Goal: Information Seeking & Learning: Find specific fact

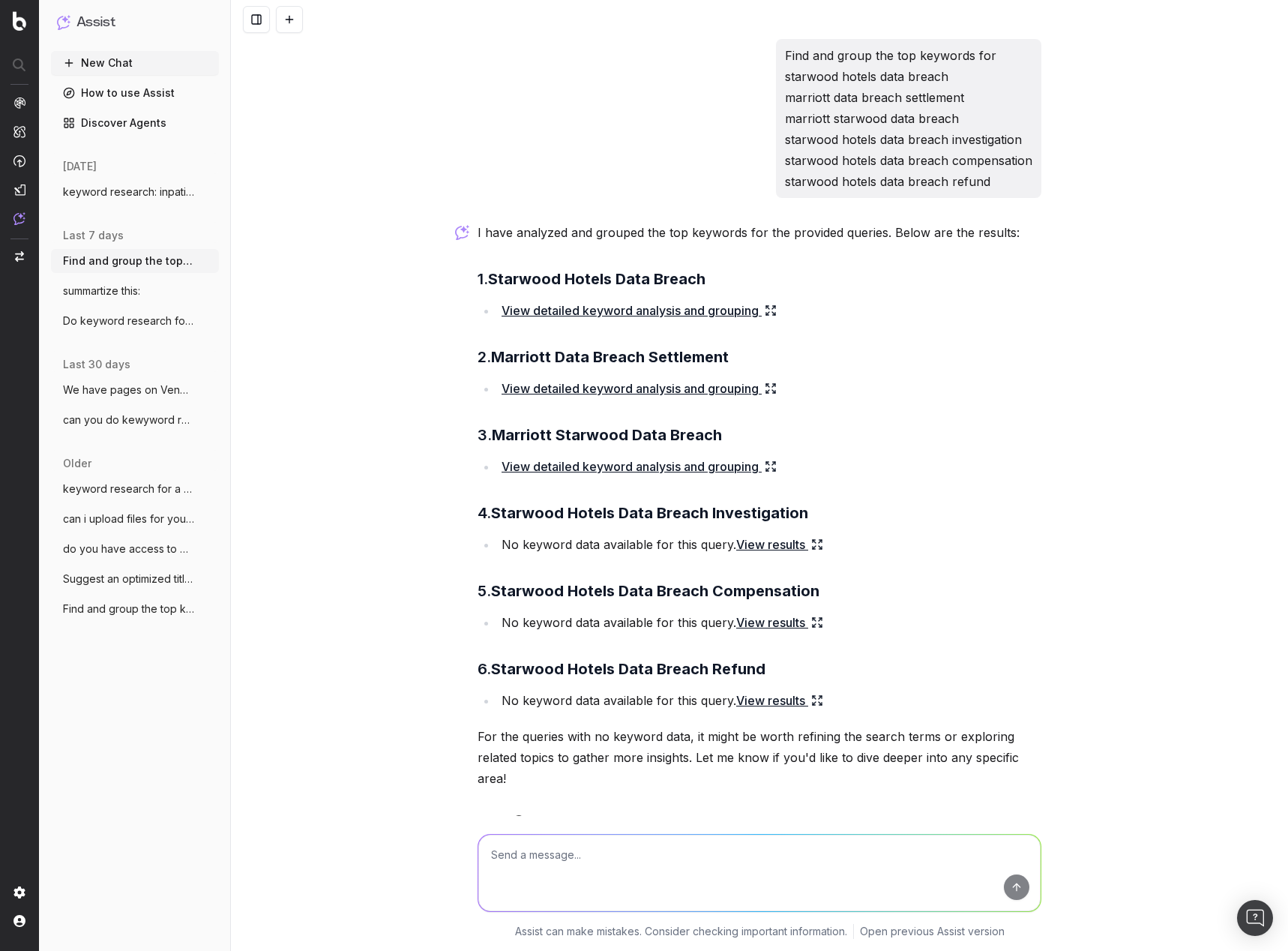
click at [726, 860] on textarea at bounding box center [760, 872] width 562 height 76
click at [814, 701] on icon at bounding box center [817, 700] width 12 height 12
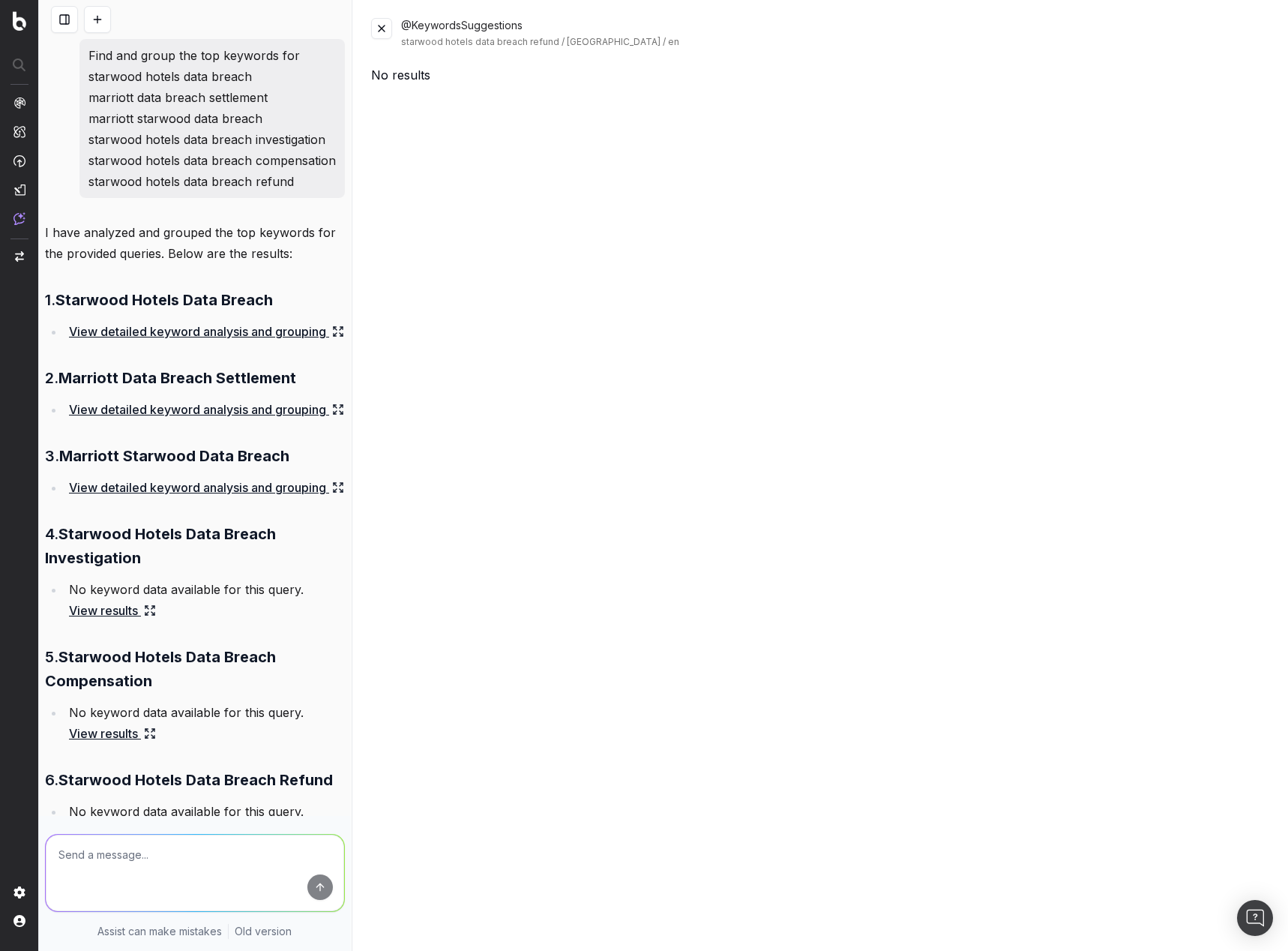
click at [332, 337] on icon at bounding box center [338, 331] width 12 height 12
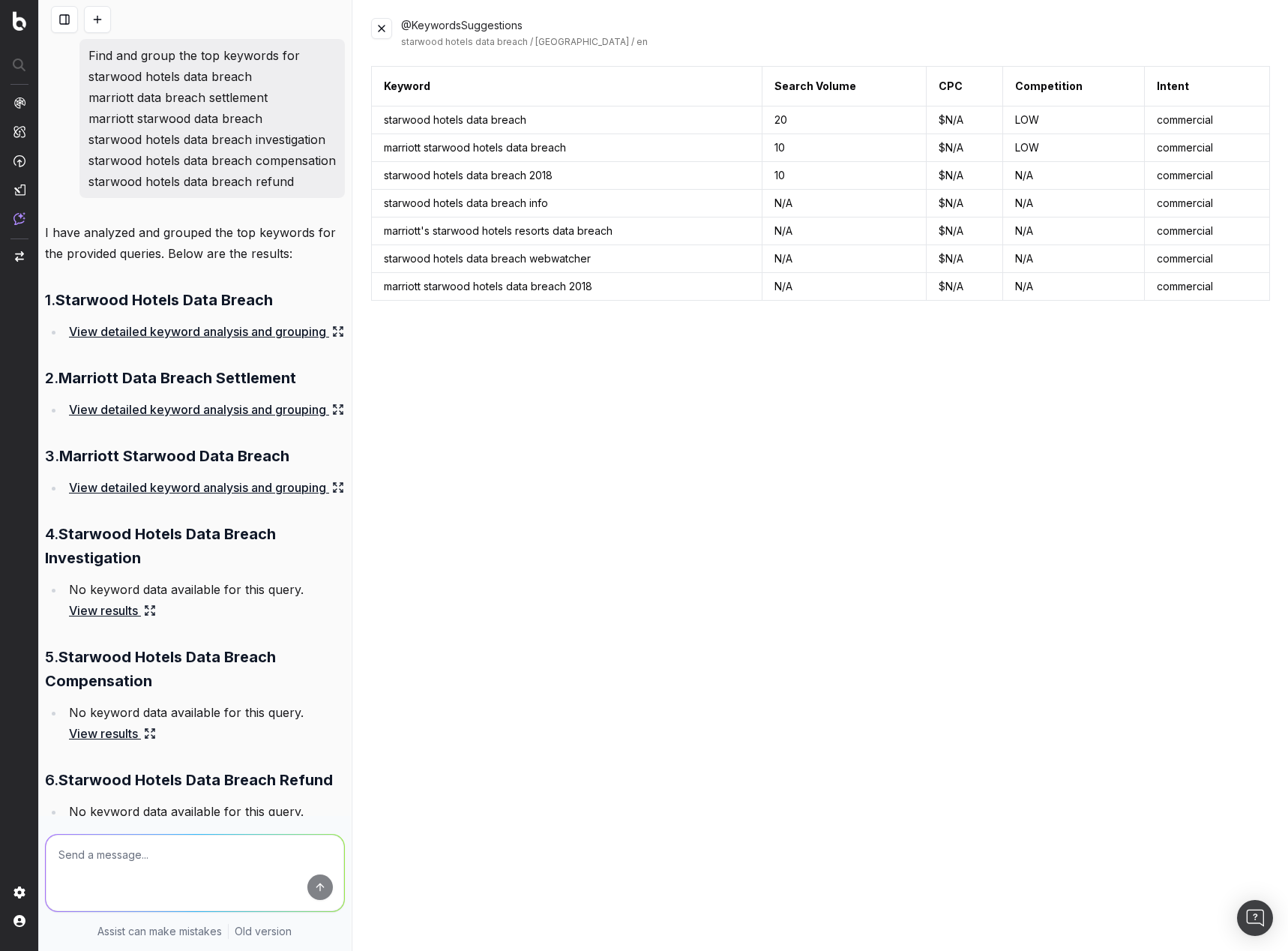
click at [242, 844] on textarea at bounding box center [195, 872] width 298 height 76
click at [386, 26] on button at bounding box center [381, 28] width 21 height 21
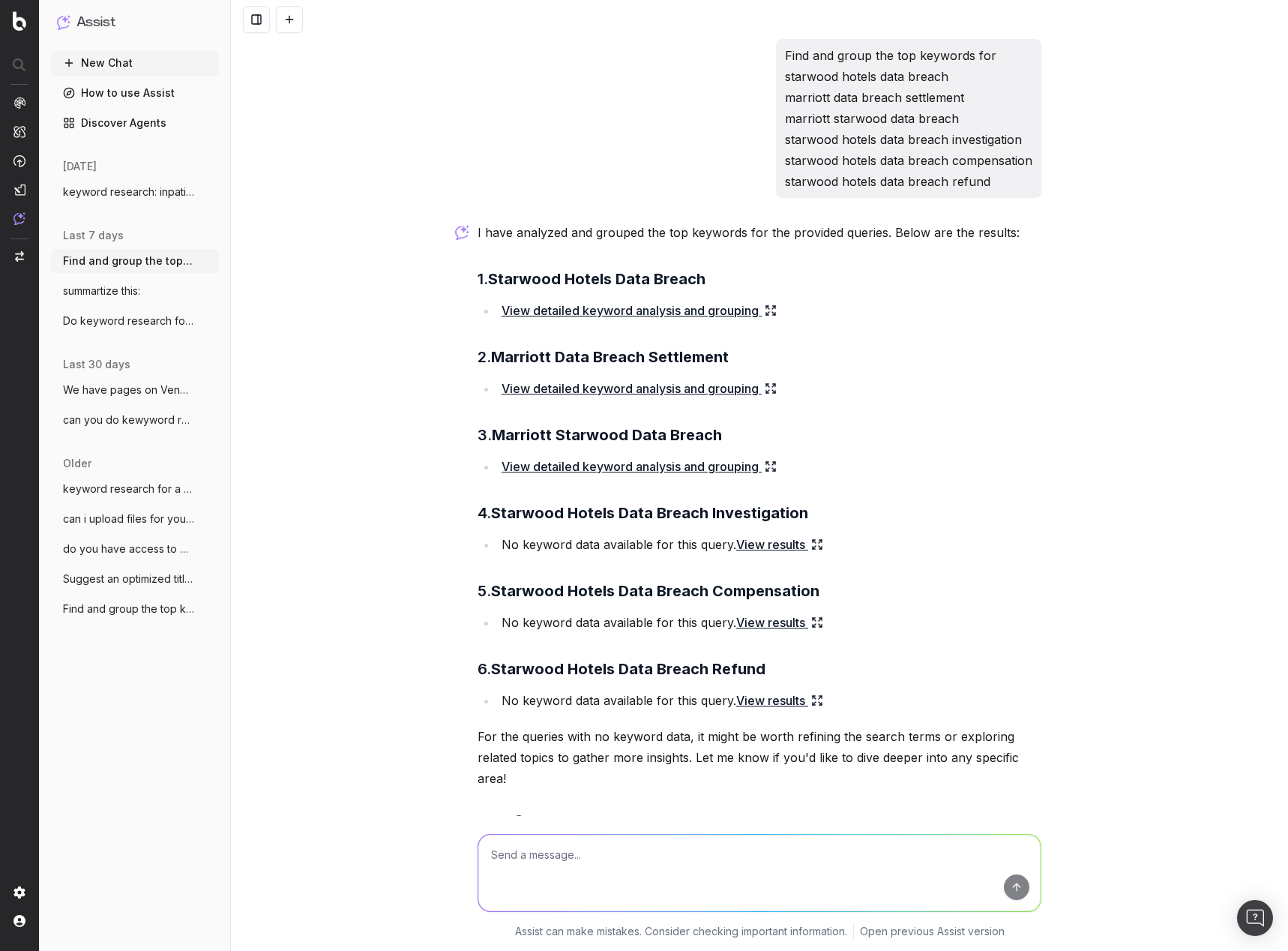
click at [611, 867] on textarea at bounding box center [760, 872] width 562 height 76
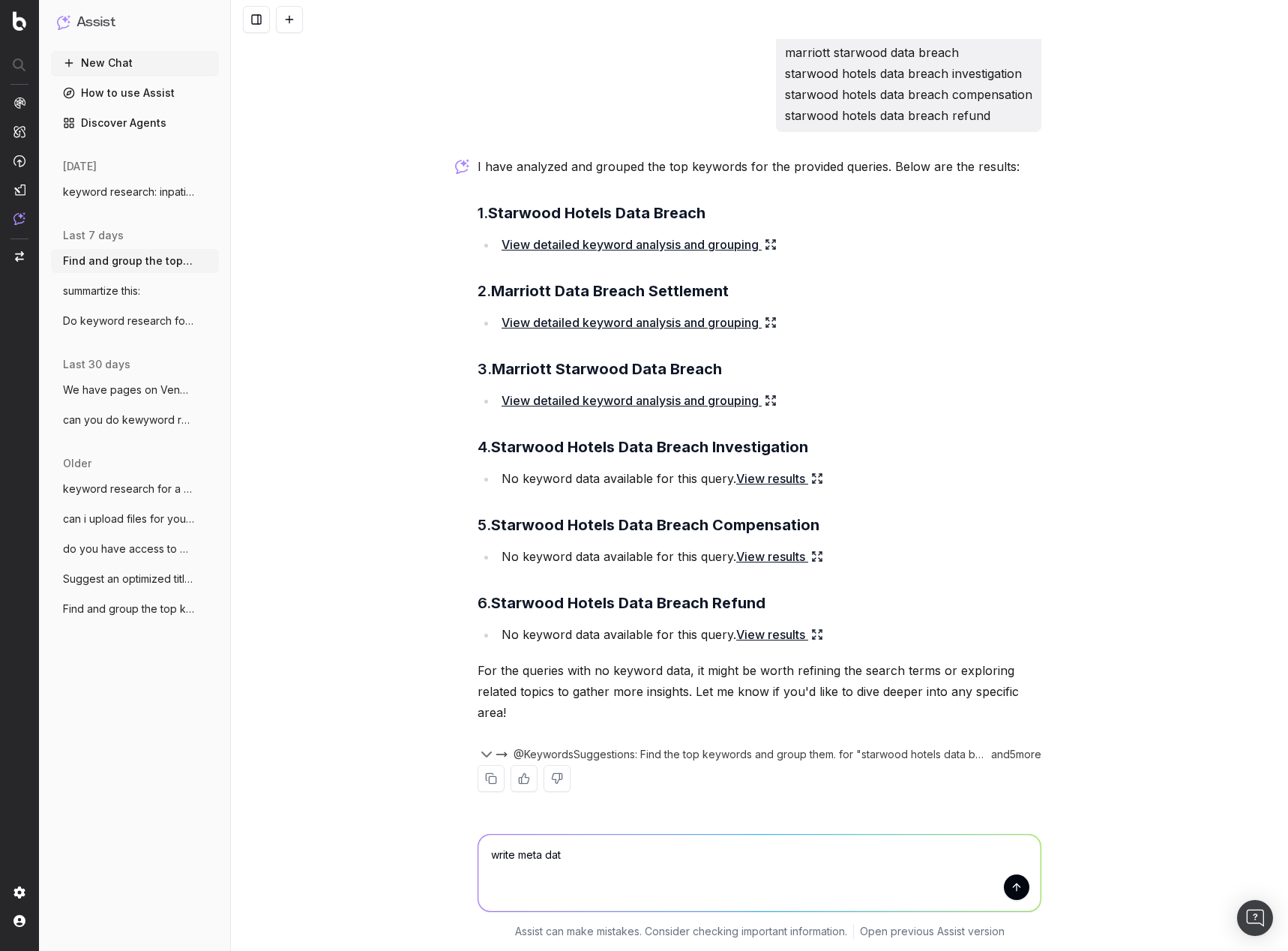
type textarea "write meta data"
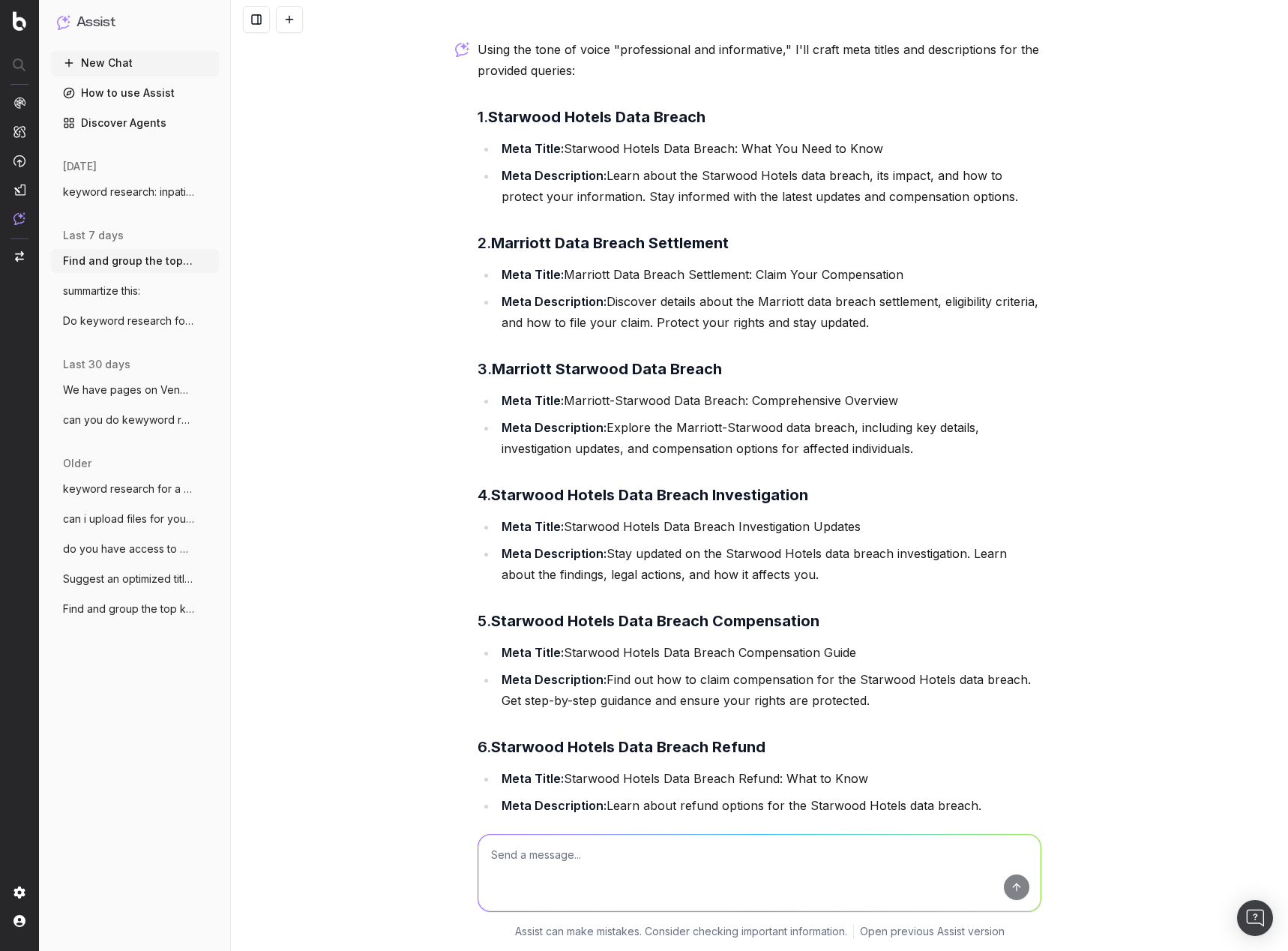
scroll to position [1050, 0]
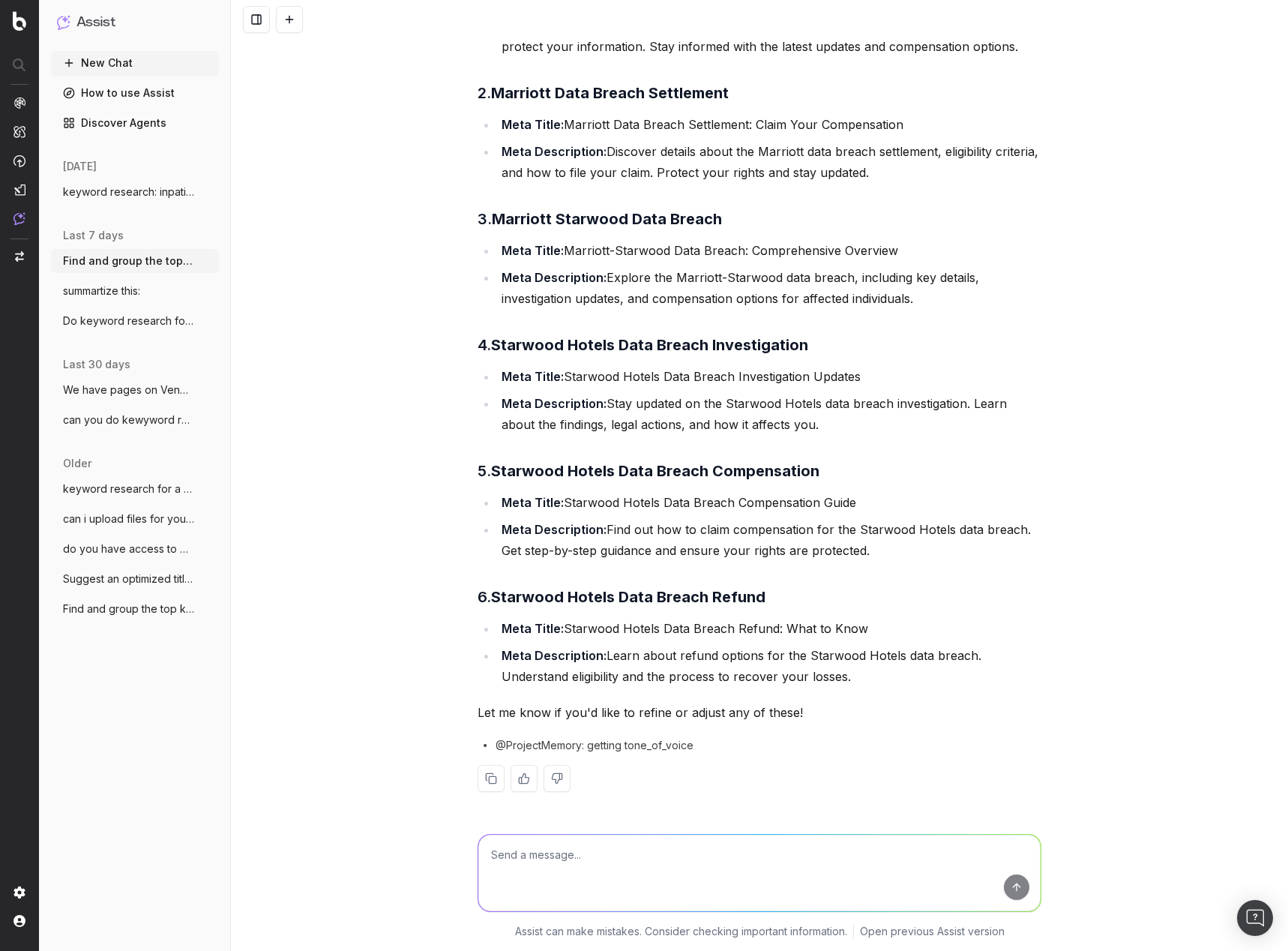
click at [699, 852] on textarea at bounding box center [760, 872] width 562 height 76
type textarea "just output all the keywords and search voilume as a table"
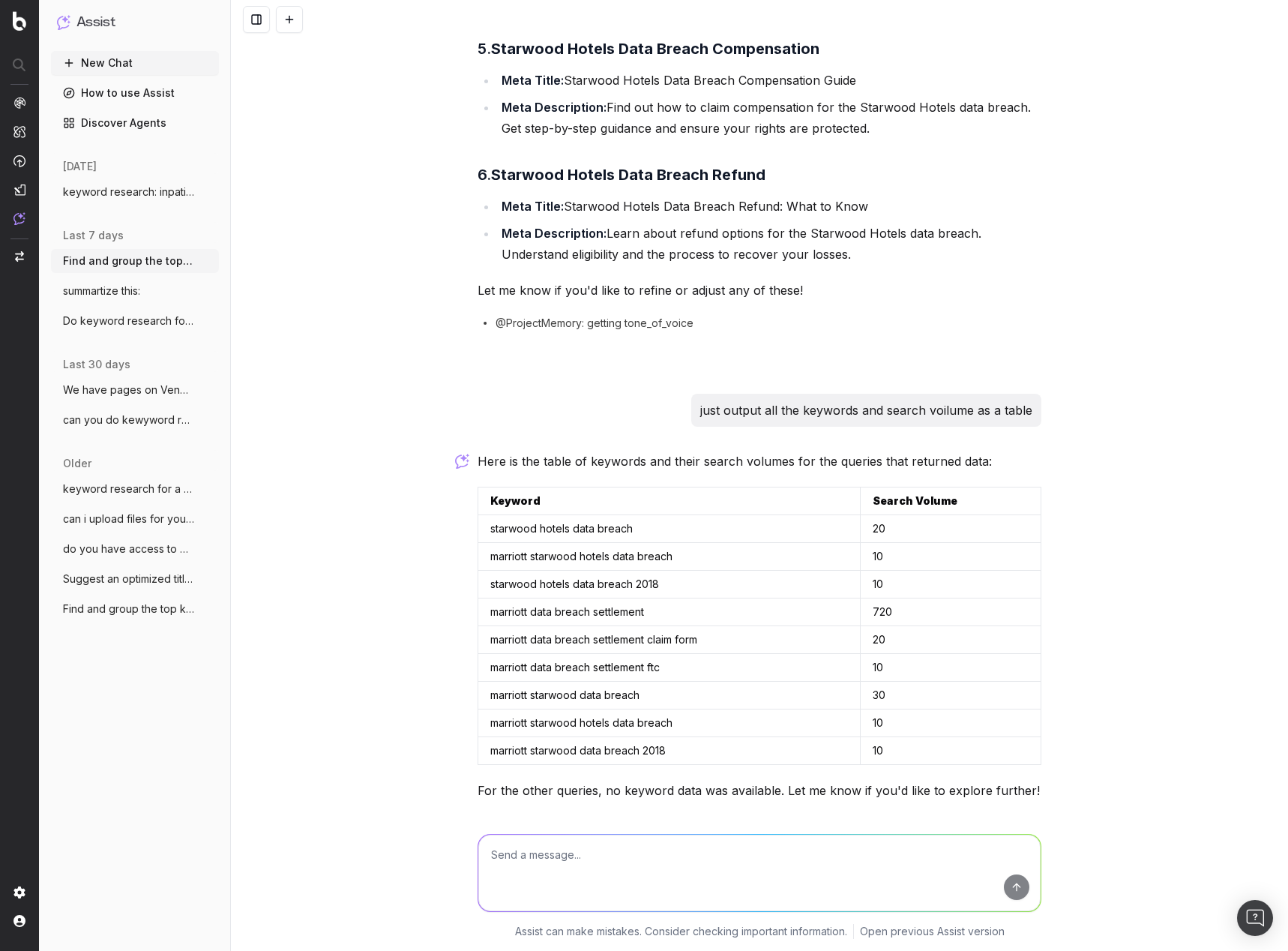
scroll to position [1523, 0]
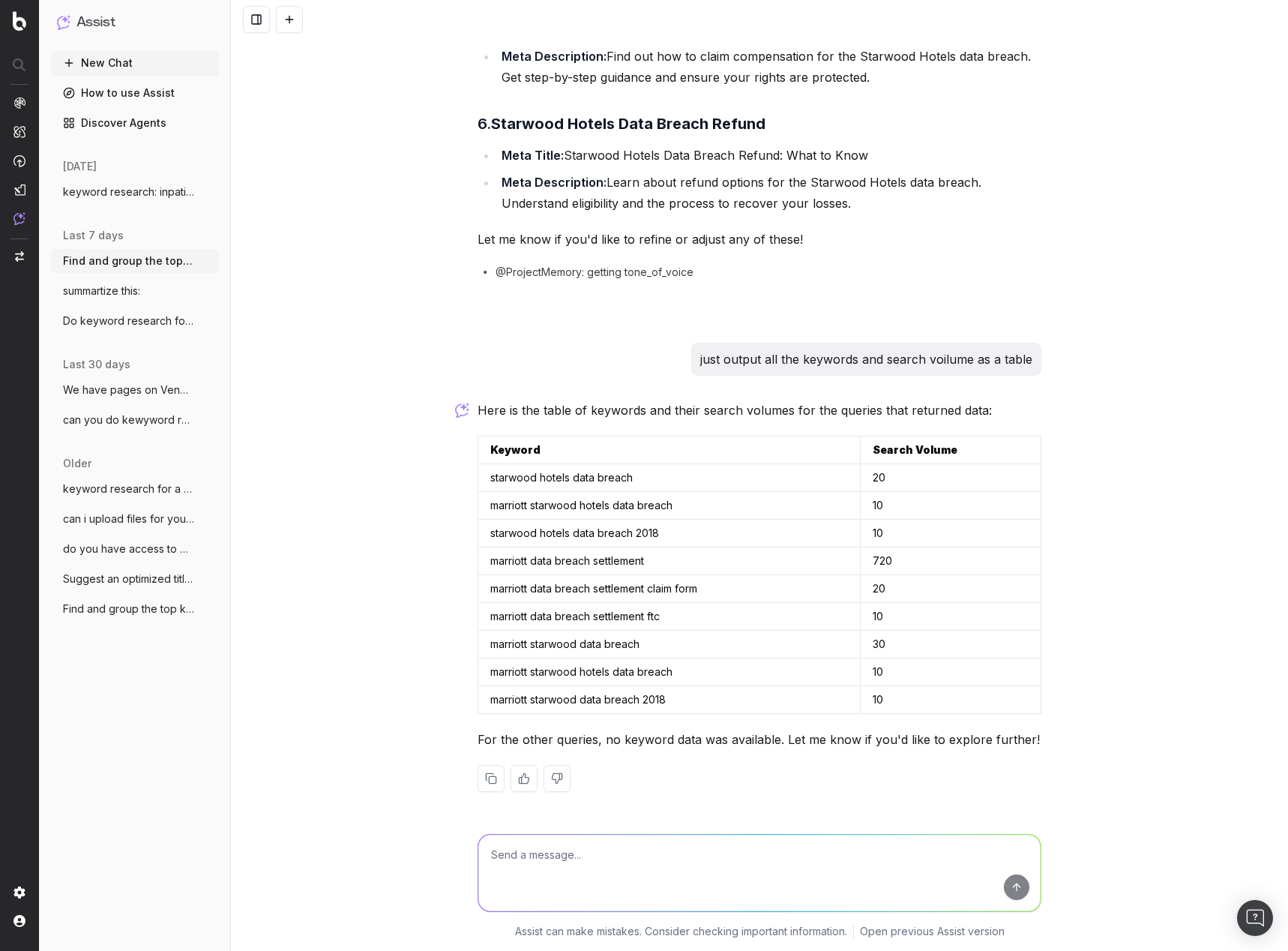
click at [773, 871] on textarea at bounding box center [760, 872] width 562 height 76
type textarea "i"
type textarea "include the queries with no volume"
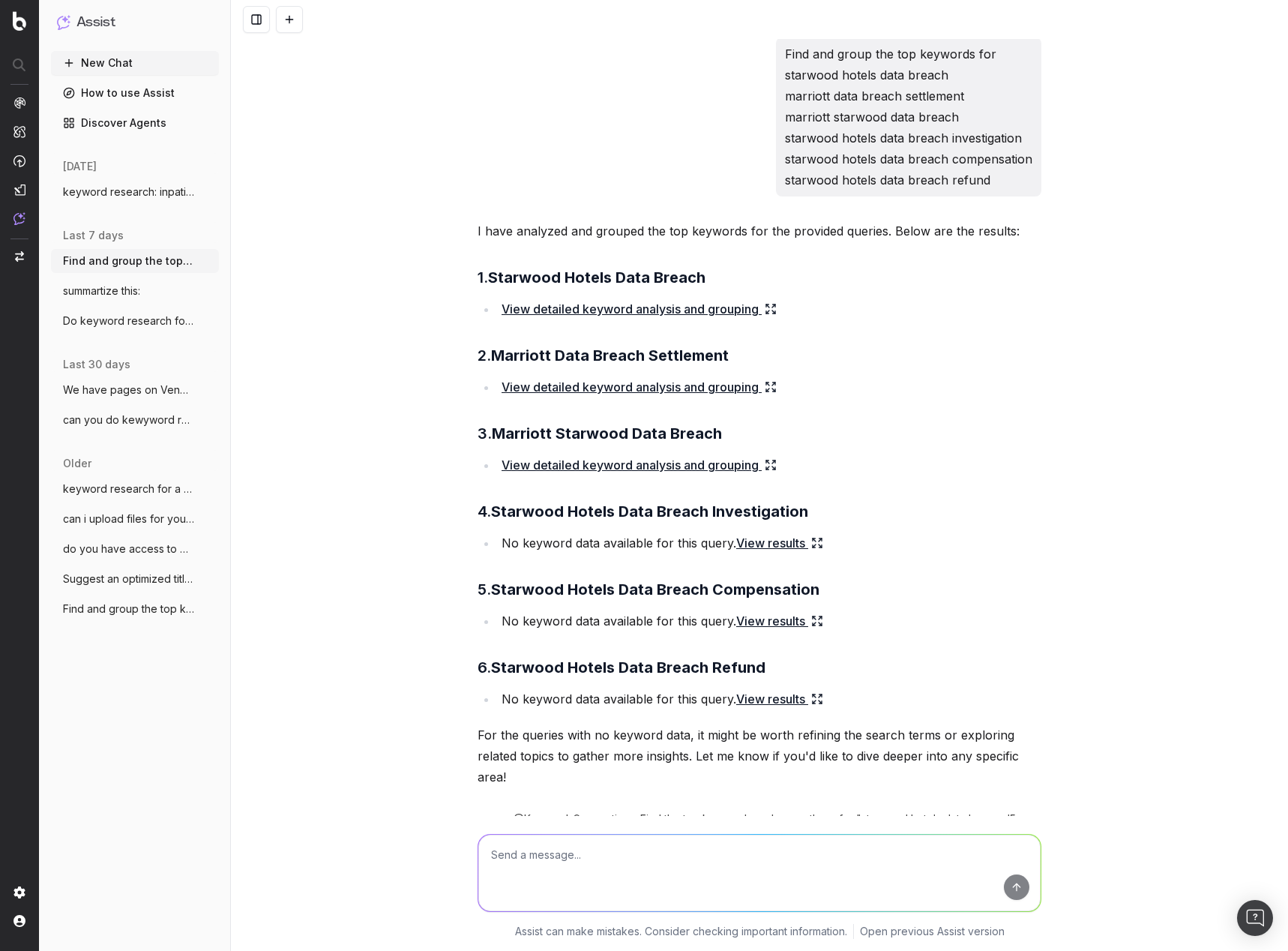
scroll to position [0, 0]
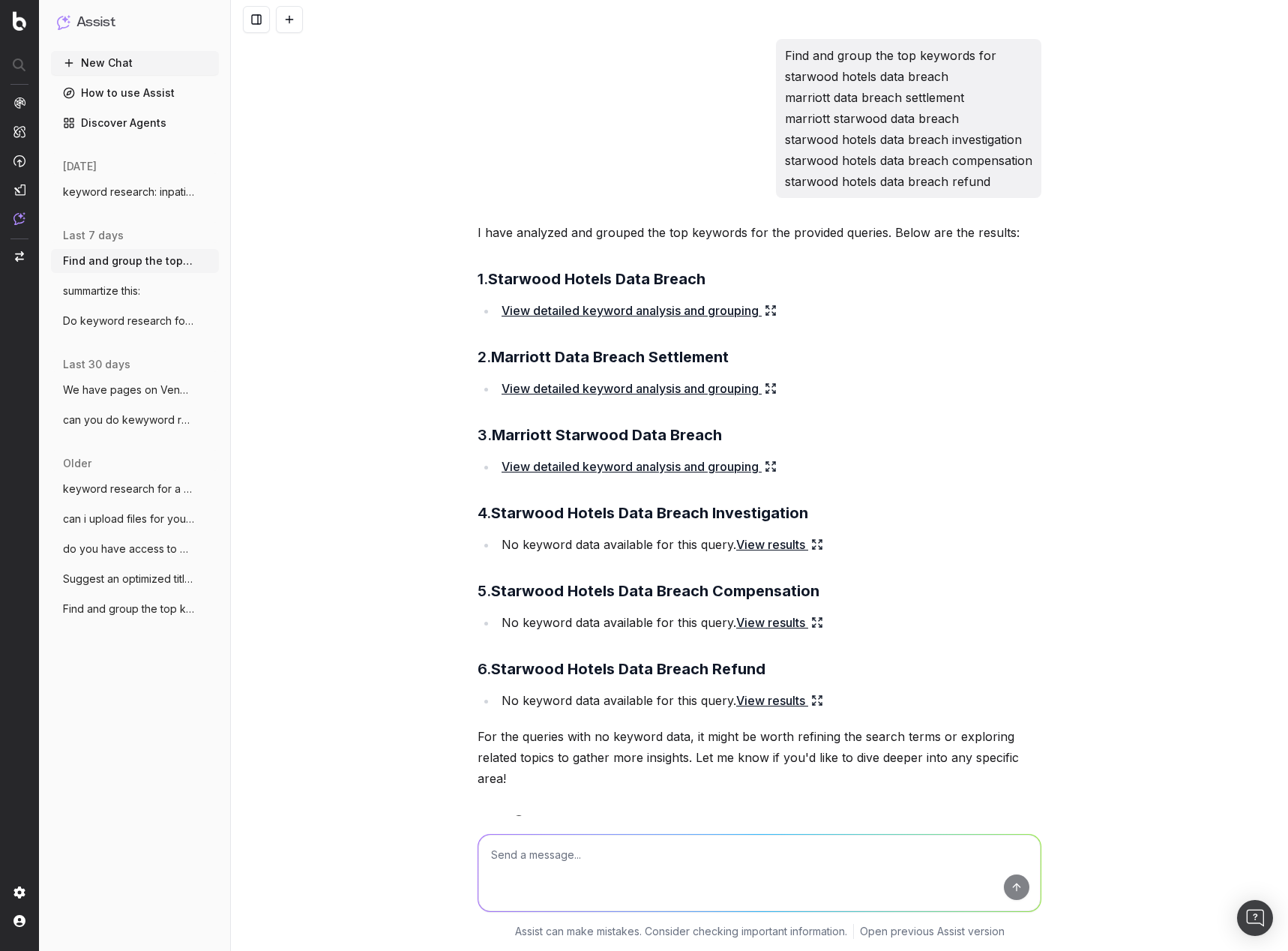
click at [766, 307] on icon at bounding box center [771, 310] width 12 height 12
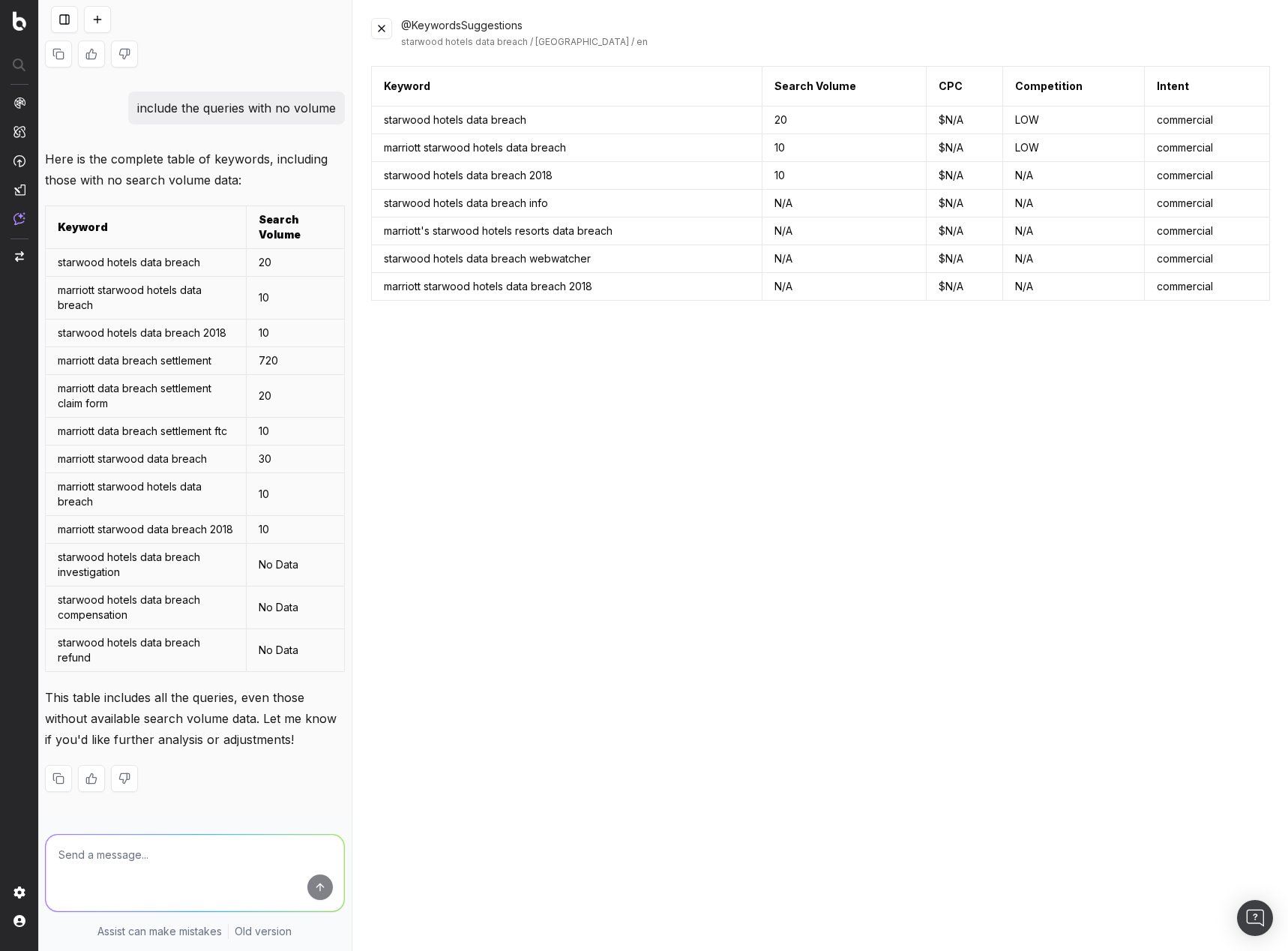
scroll to position [3074, 0]
click at [385, 33] on button at bounding box center [381, 28] width 21 height 21
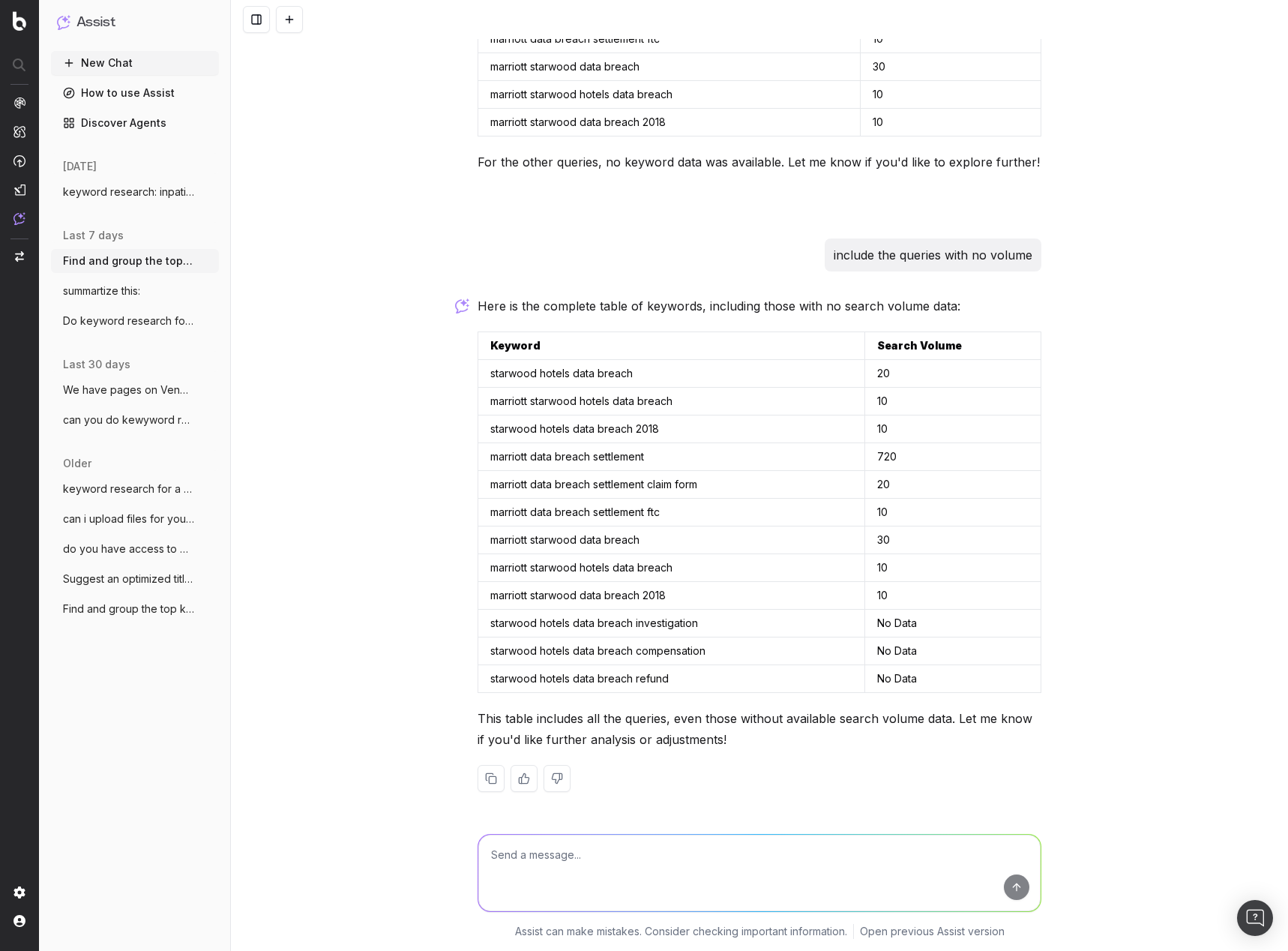
scroll to position [2100, 0]
click at [683, 873] on textarea at bounding box center [760, 872] width 562 height 76
type textarea "include every keyword, those I've submitted and those that you found, in one ta…"
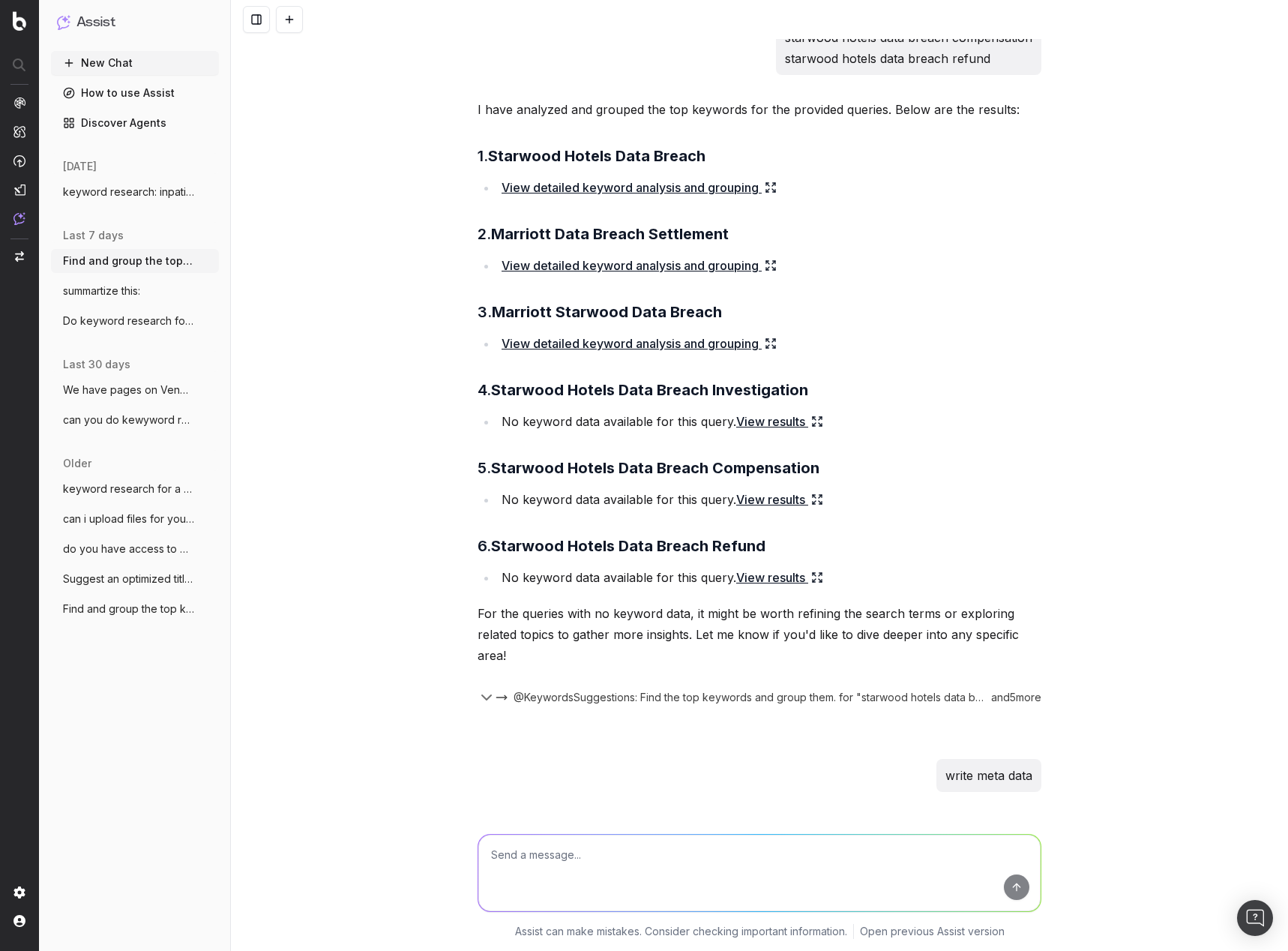
scroll to position [121, 0]
click at [766, 188] on icon at bounding box center [771, 189] width 12 height 12
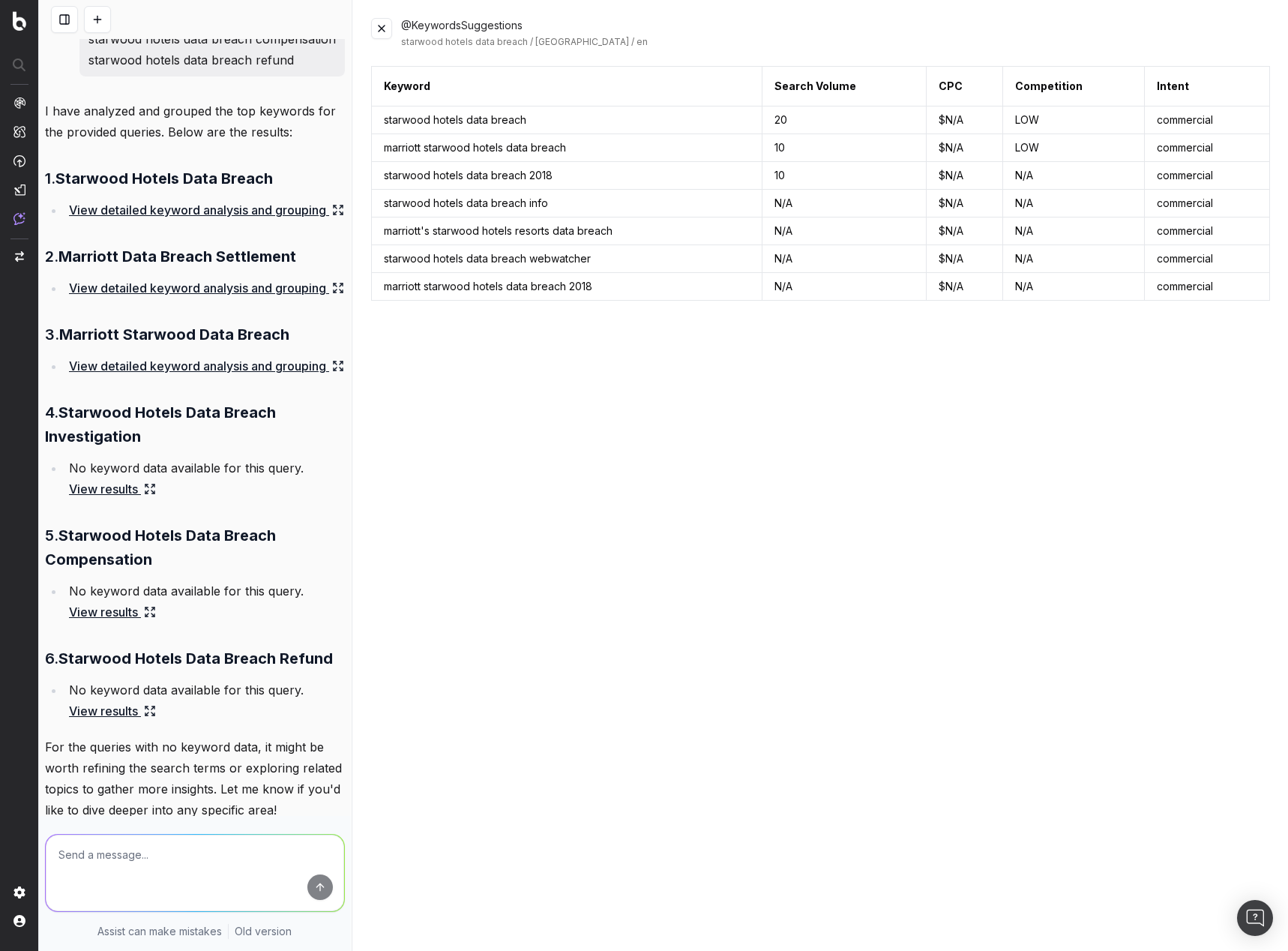
click at [380, 29] on button at bounding box center [381, 28] width 21 height 21
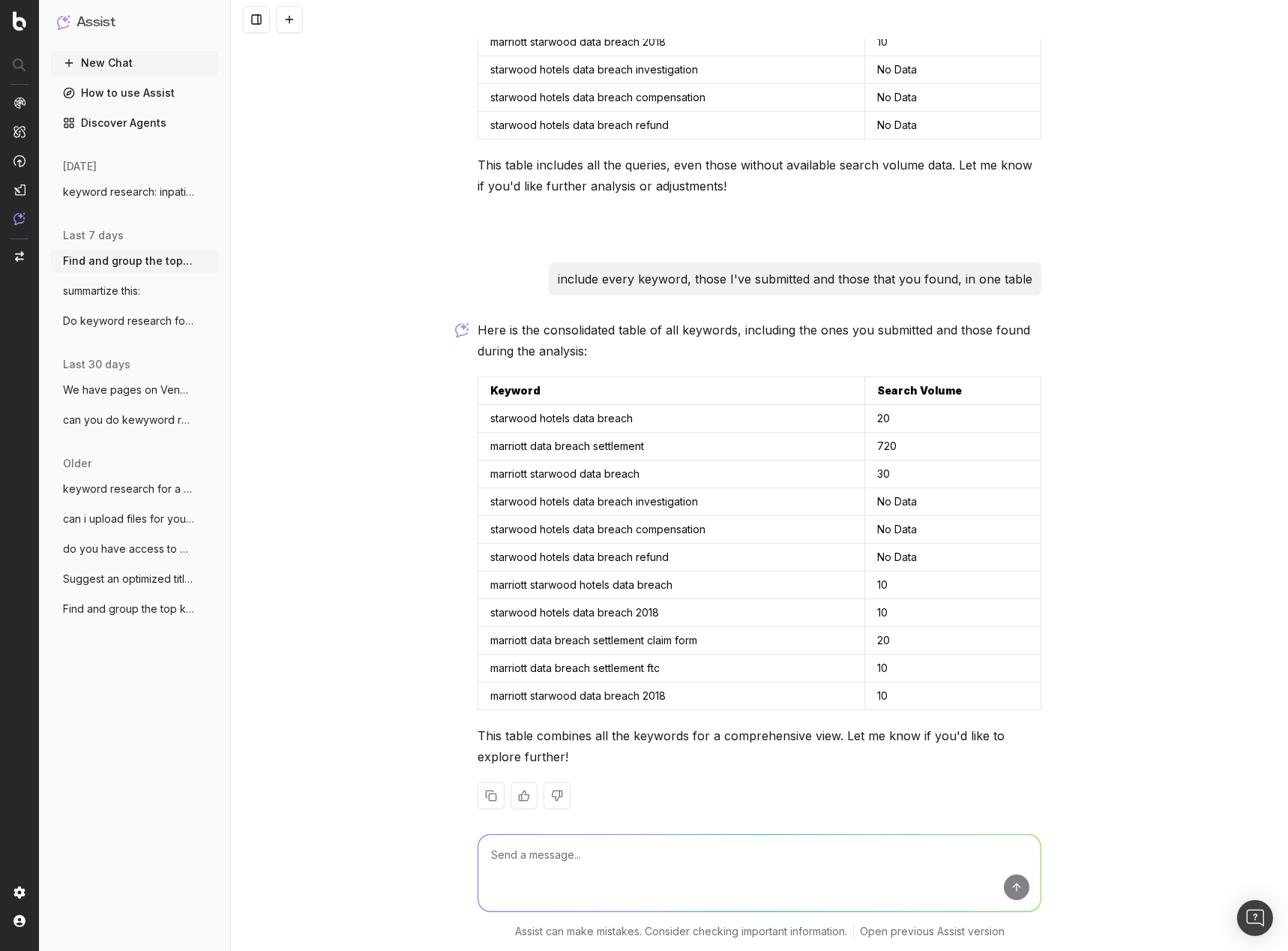
scroll to position [2671, 0]
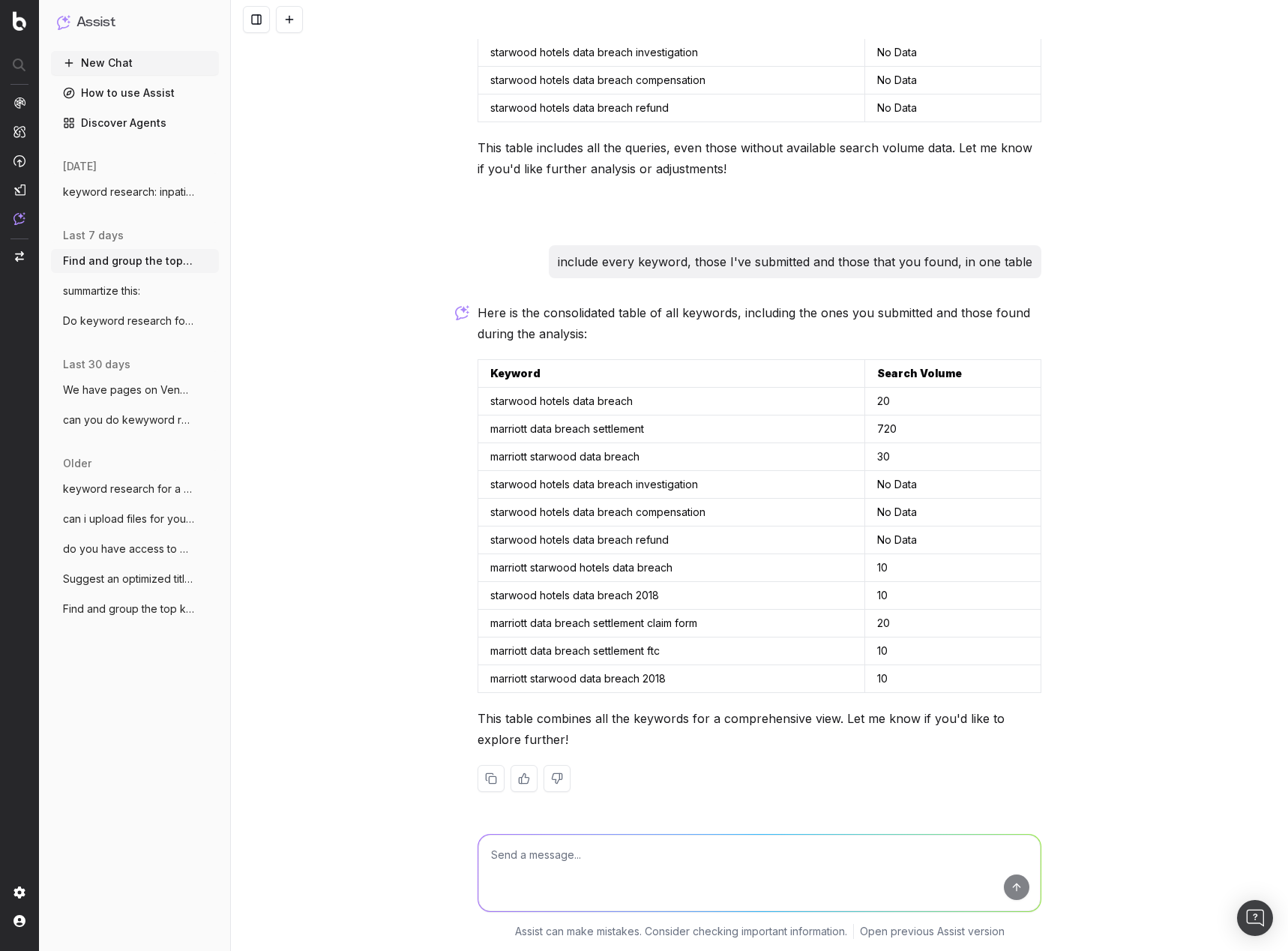
click at [669, 846] on textarea at bounding box center [760, 872] width 562 height 76
type textarea "this does not incluyde the keywords surfaced above in you "analysis""
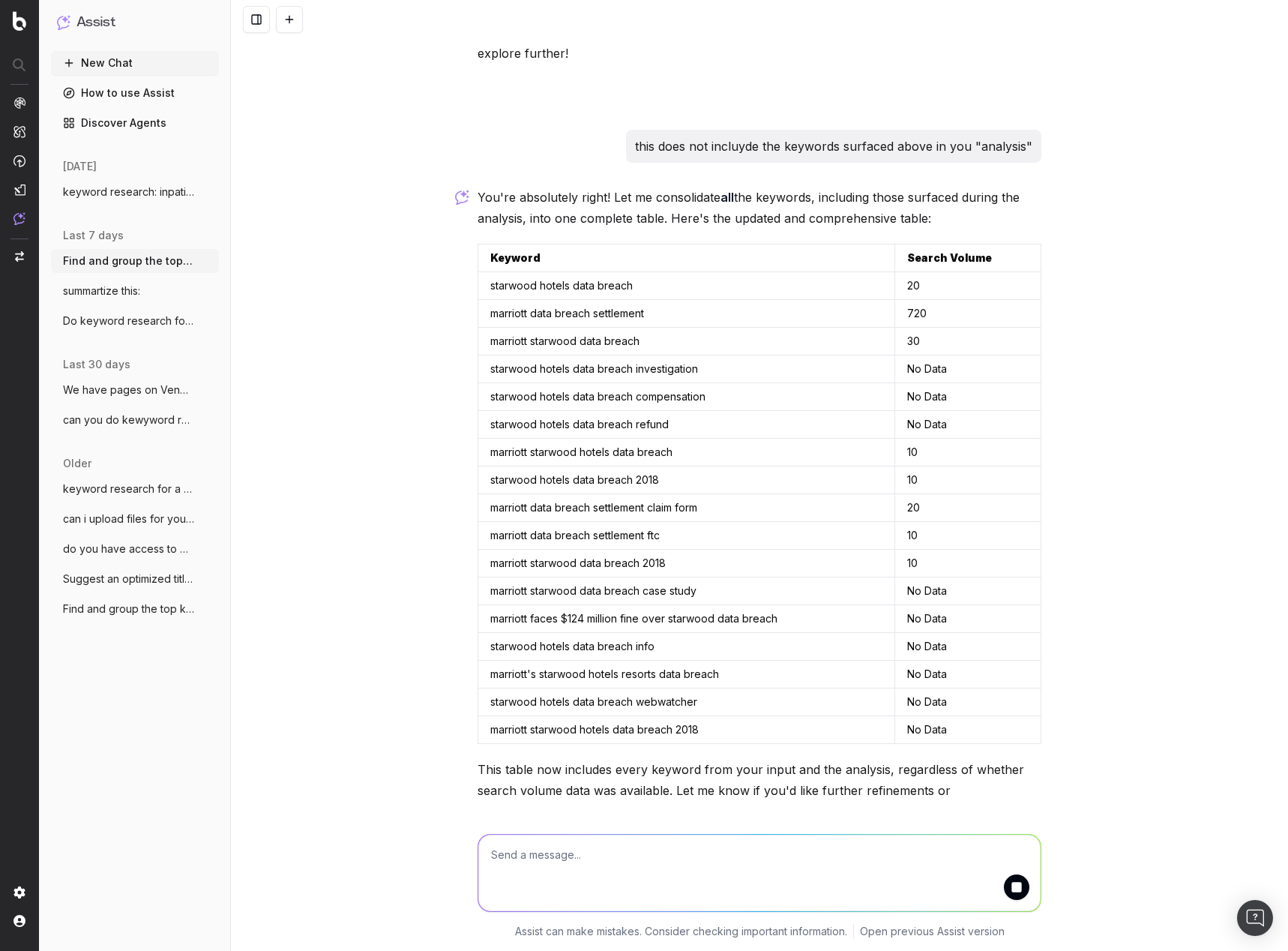
scroll to position [3429, 0]
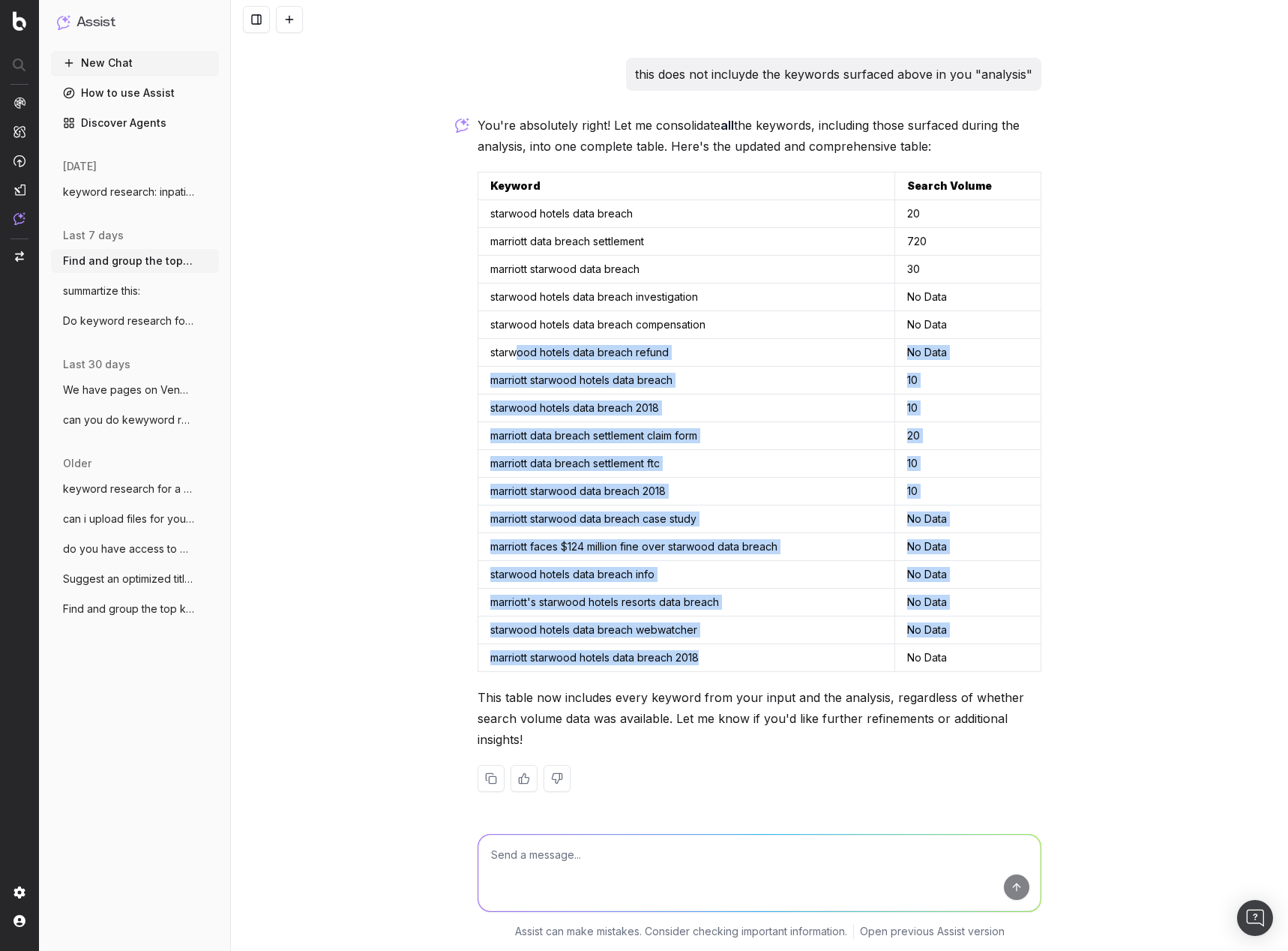
drag, startPoint x: 771, startPoint y: 664, endPoint x: 509, endPoint y: 357, distance: 403.6
click at [509, 357] on tbody "starwood hotels data breach 20 marriott data breach settlement 720 marriott sta…" at bounding box center [760, 435] width 563 height 472
click at [570, 367] on td "marriott starwood hotels data breach" at bounding box center [687, 380] width 417 height 28
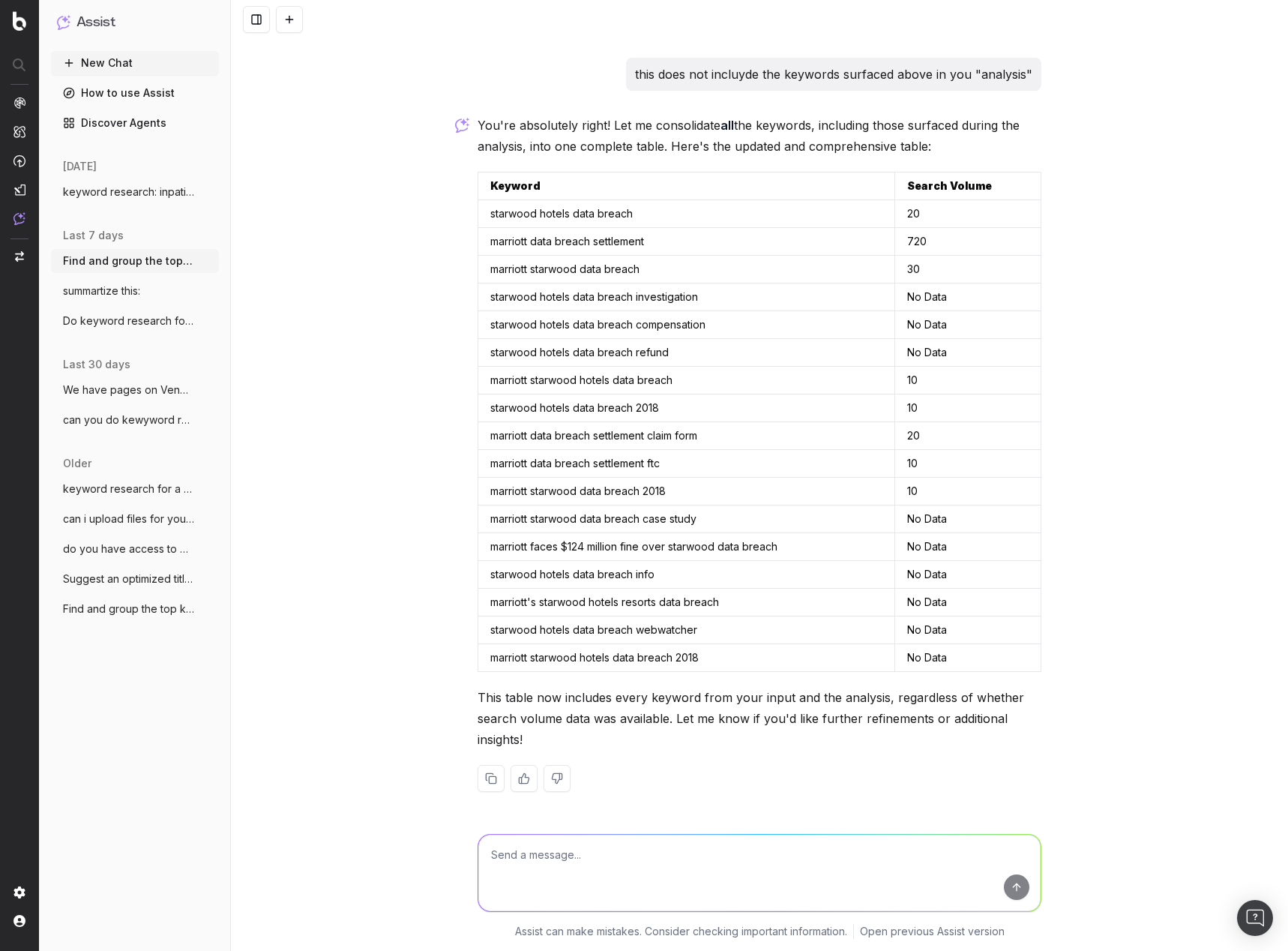
click at [1017, 184] on button at bounding box center [1028, 186] width 27 height 27
click at [1168, 616] on div "Find and group the top keywords for starwood hotels data breach marriott data b…" at bounding box center [760, 475] width 1057 height 951
click at [604, 855] on textarea at bounding box center [760, 872] width 562 height 76
type textarea "now just the keywords"
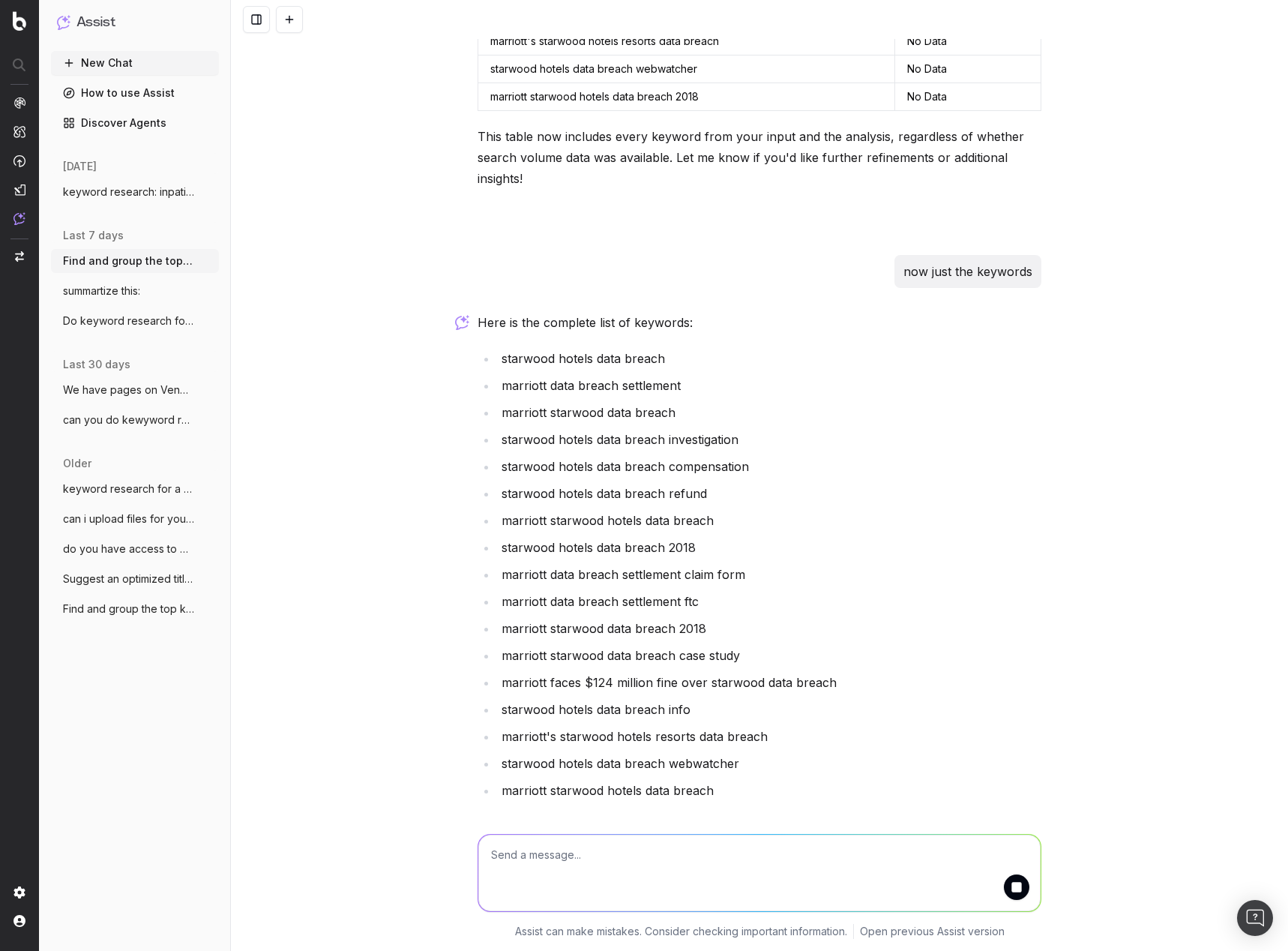
scroll to position [4040, 0]
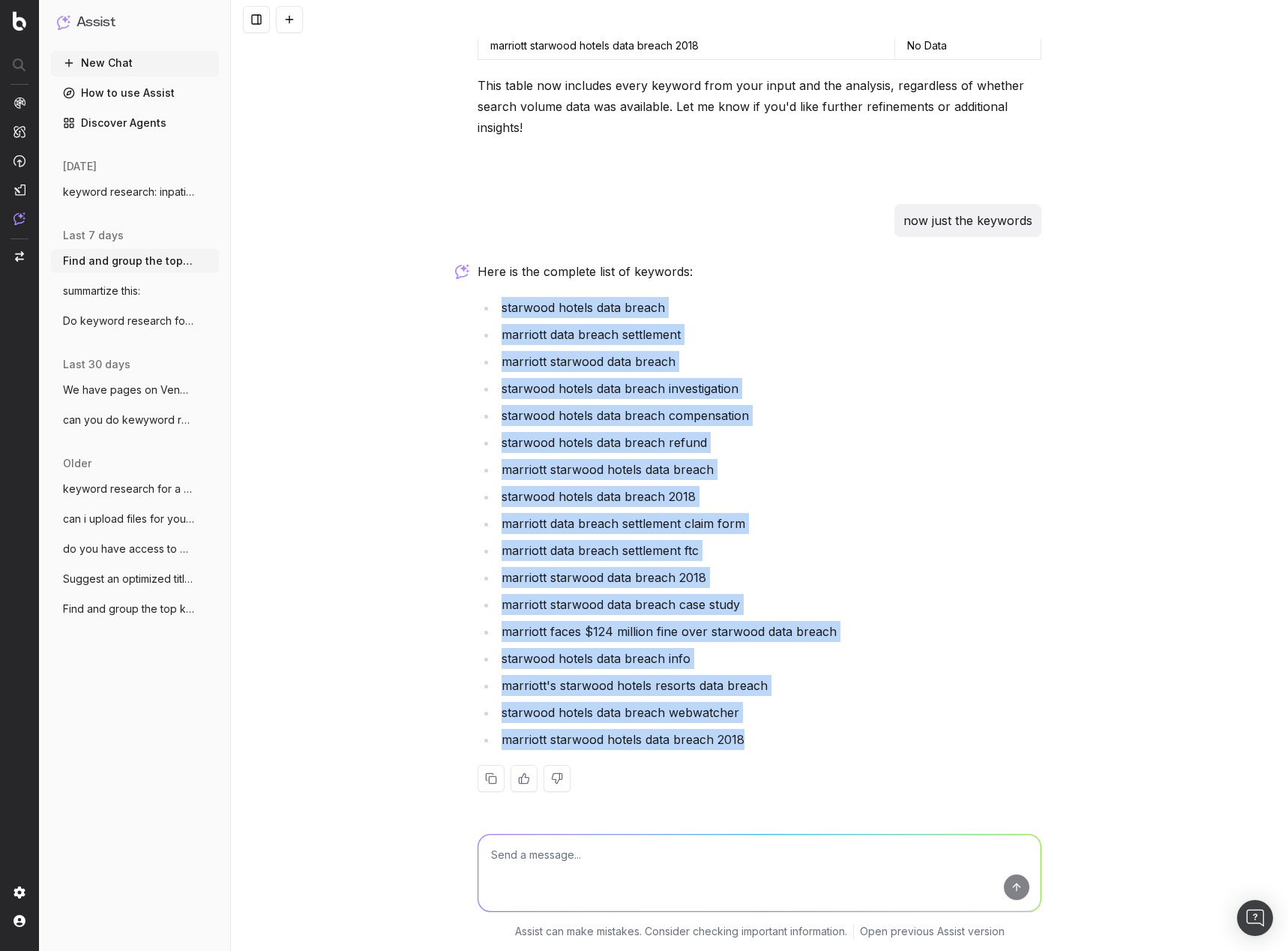
drag, startPoint x: 765, startPoint y: 743, endPoint x: 497, endPoint y: 310, distance: 509.2
click at [497, 310] on ul "starwood hotels data breach marriott data breach settlement marriott starwood d…" at bounding box center [760, 523] width 564 height 453
copy ul "starwood hotels data breach marriott data breach settlement marriott starwood d…"
